Goal: Navigation & Orientation: Find specific page/section

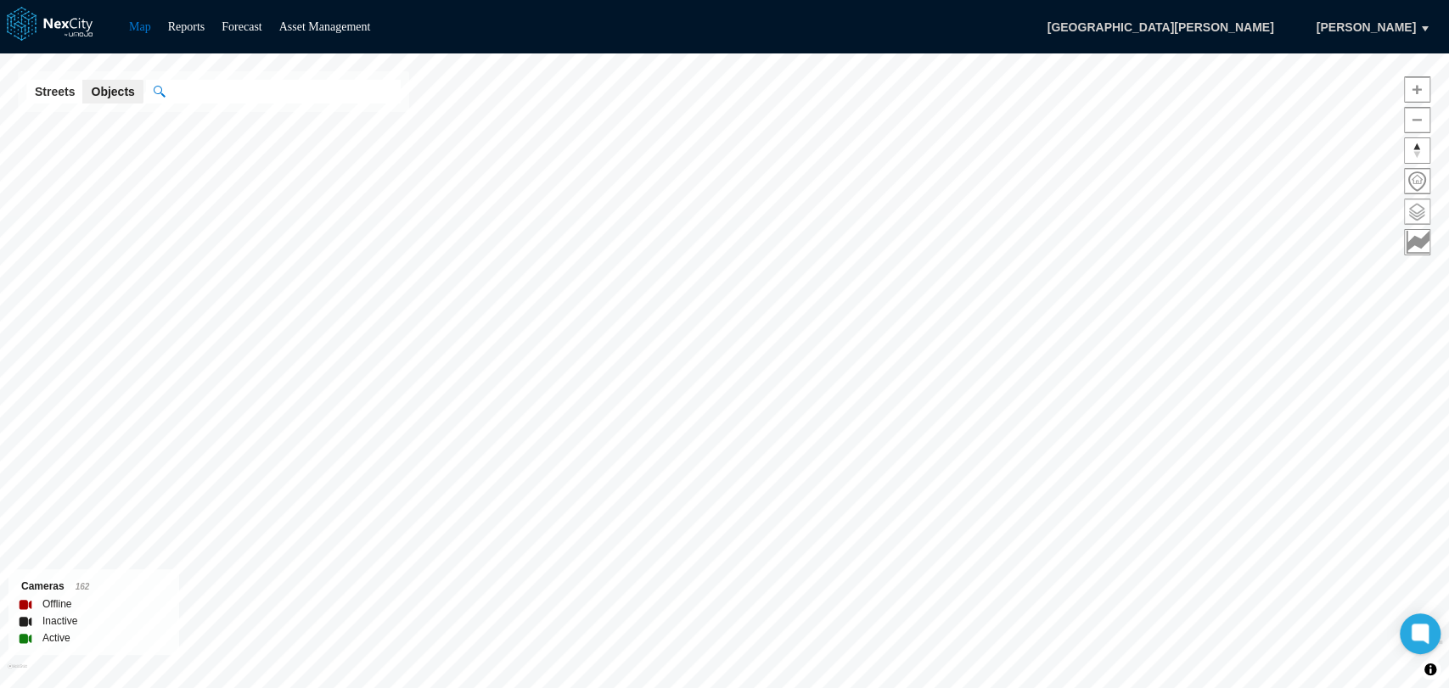
click at [1416, 201] on span at bounding box center [1416, 211] width 25 height 25
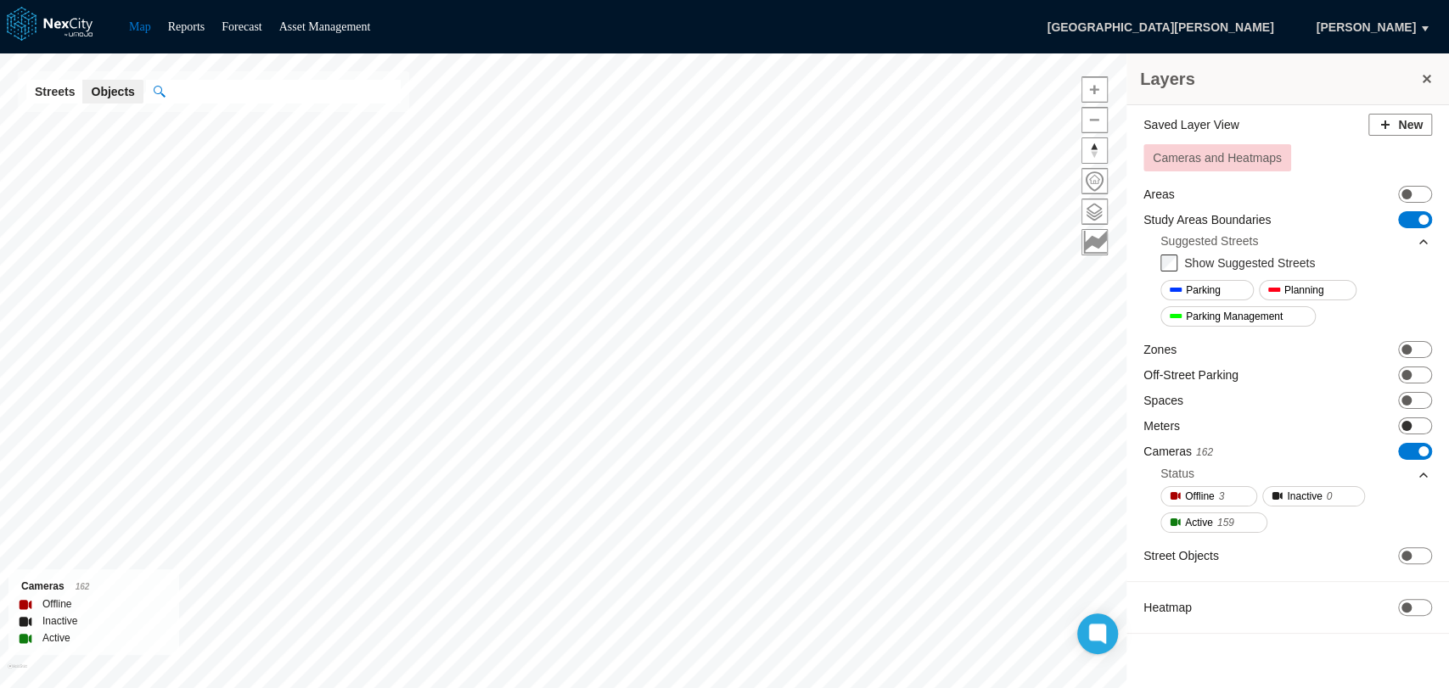
click at [1419, 419] on span "ON OFF" at bounding box center [1415, 426] width 34 height 17
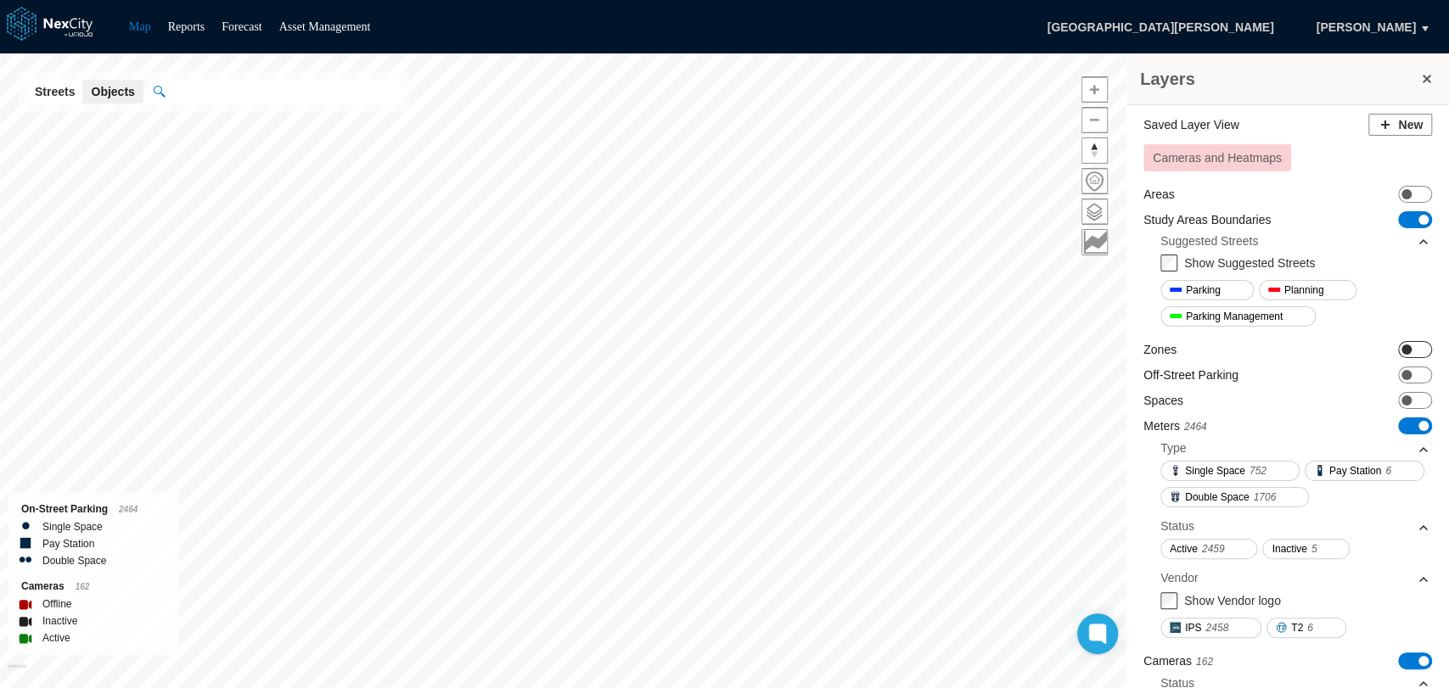
click at [1404, 346] on span "ON OFF" at bounding box center [1415, 349] width 34 height 17
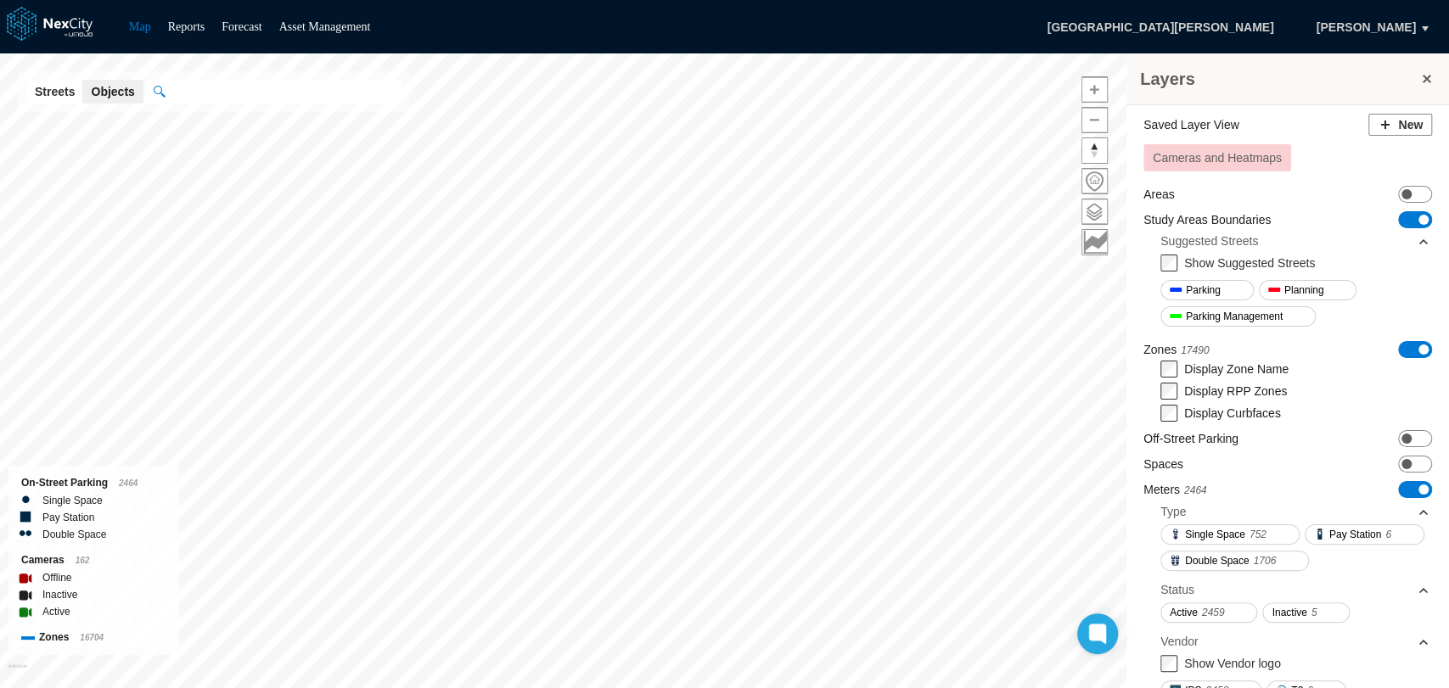
click at [1428, 74] on button at bounding box center [1426, 79] width 17 height 24
